Goal: Task Accomplishment & Management: Manage account settings

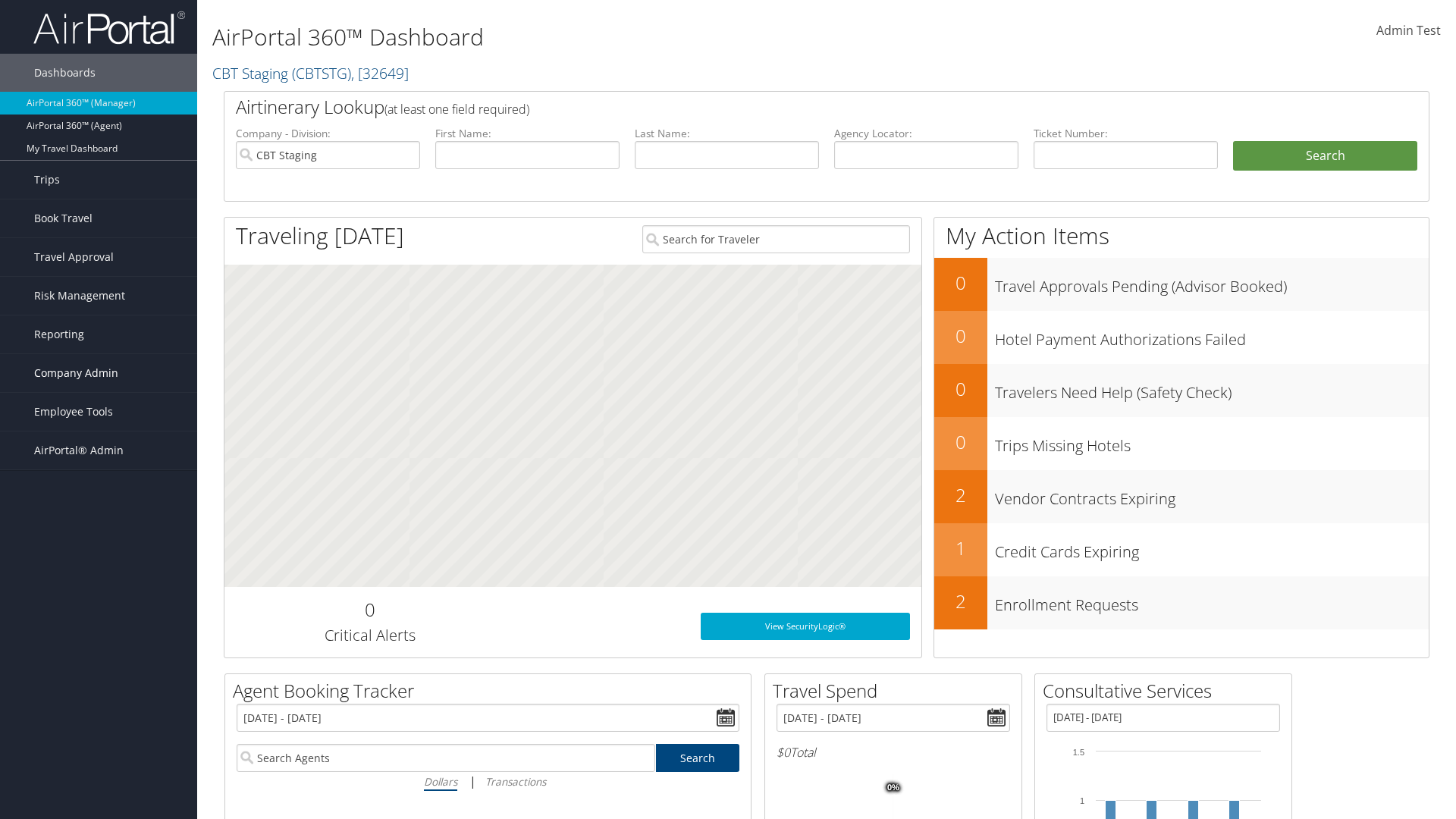
click at [98, 373] on span "Company Admin" at bounding box center [76, 373] width 85 height 38
click at [98, 449] on link "People" at bounding box center [98, 448] width 197 height 23
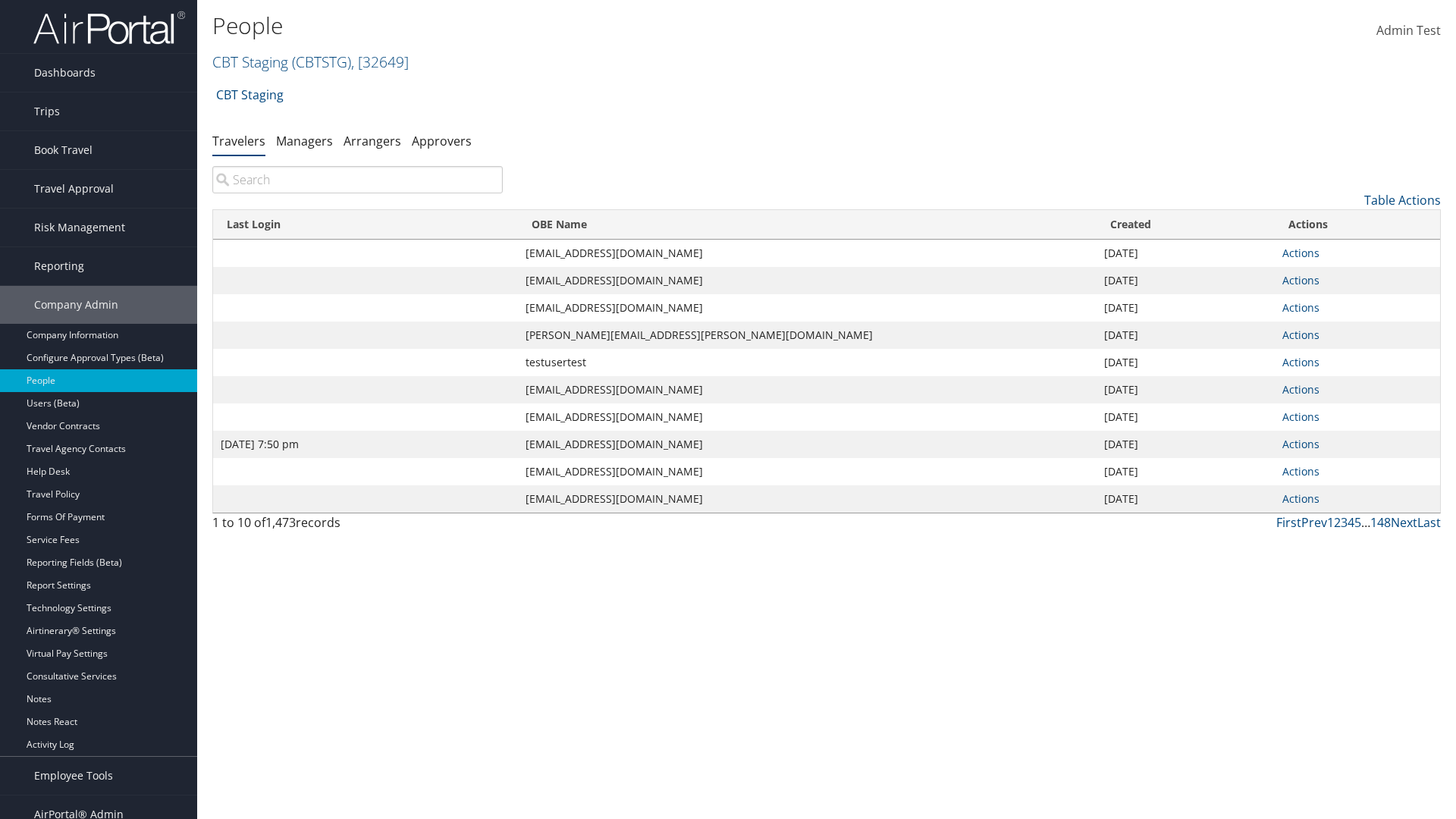
click at [357, 180] on input "search" at bounding box center [356, 180] width 290 height 27
type input "[DATE] 7:50 pm"
